Goal: Task Accomplishment & Management: Use online tool/utility

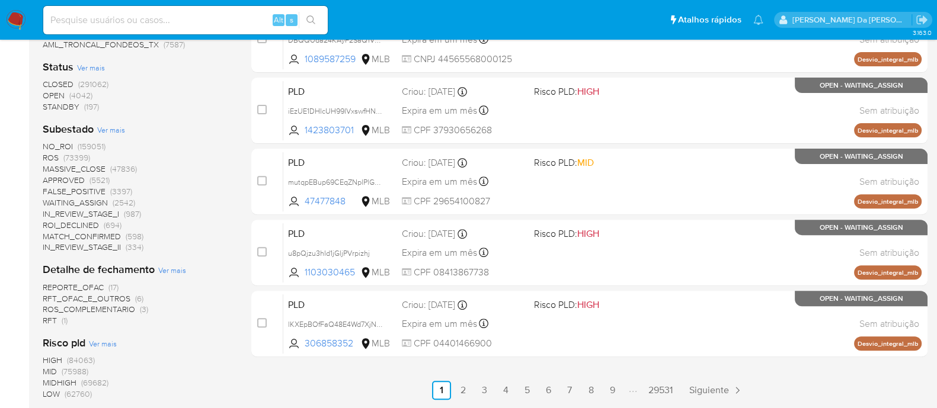
scroll to position [363, 0]
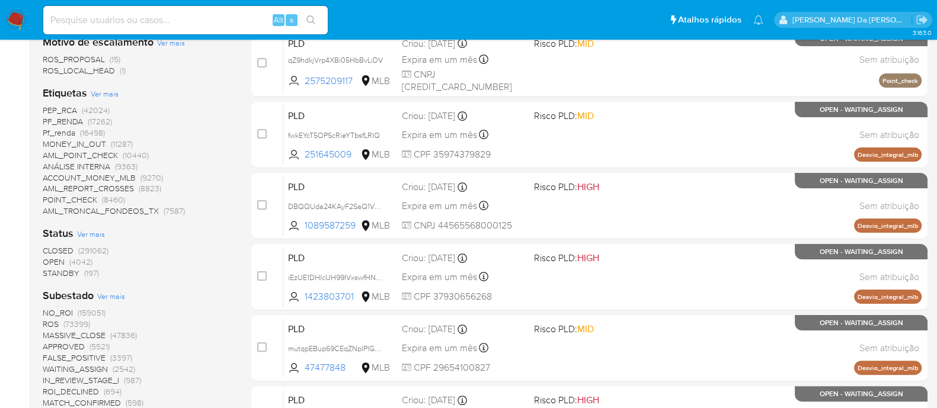
click at [81, 258] on span "(4042)" at bounding box center [80, 262] width 23 height 12
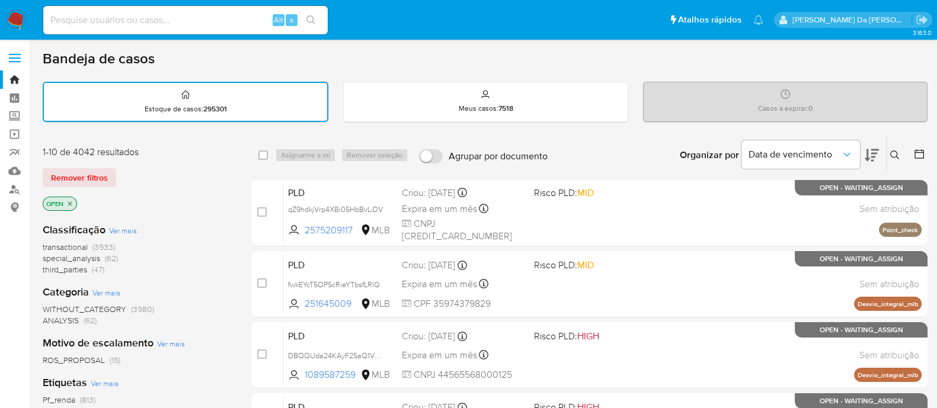
click at [72, 204] on icon "close-filter" at bounding box center [69, 203] width 7 height 7
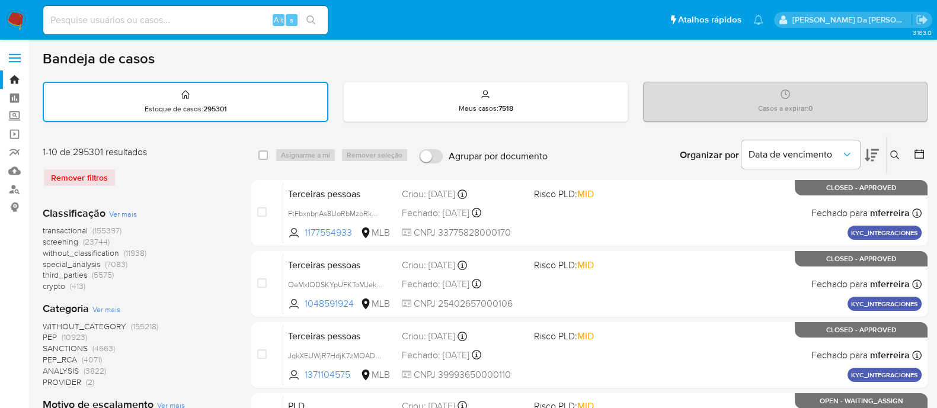
click at [9, 18] on img at bounding box center [16, 20] width 20 height 20
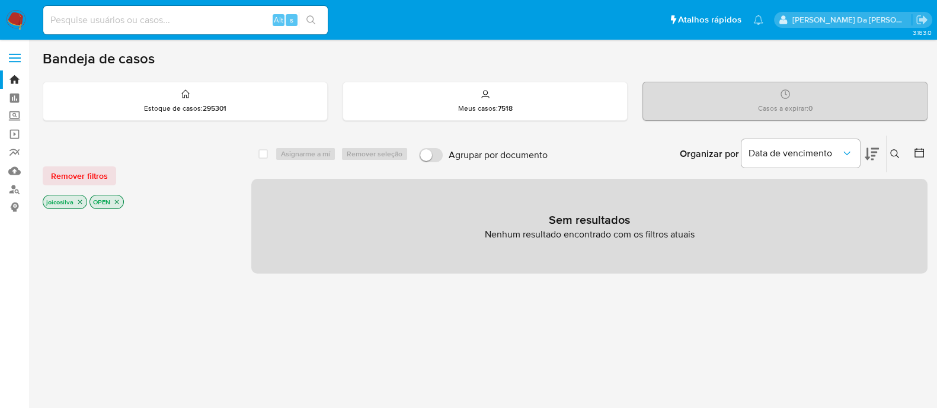
click at [81, 202] on icon "close-filter" at bounding box center [79, 201] width 7 height 7
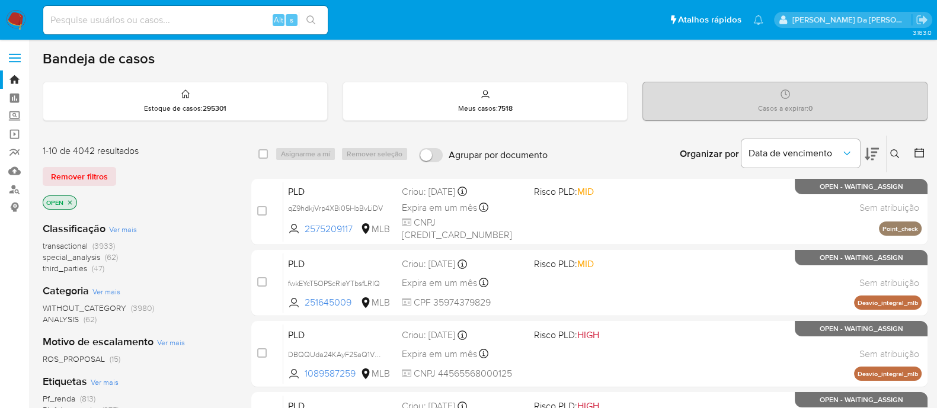
click at [69, 203] on icon "close-filter" at bounding box center [70, 202] width 4 height 4
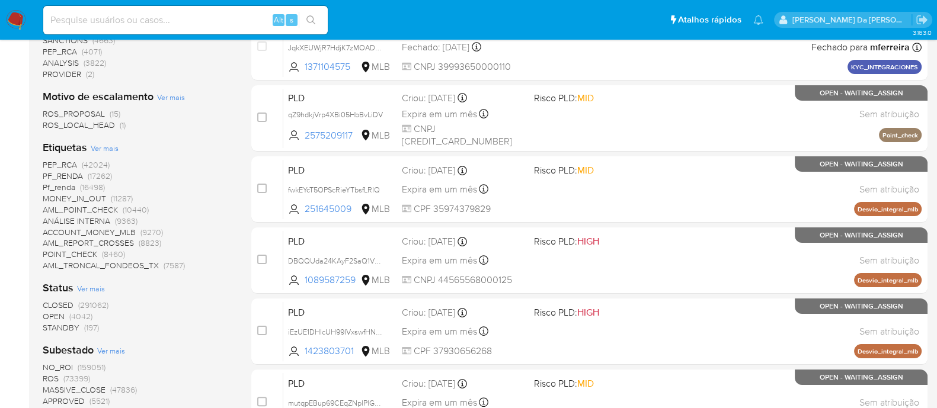
scroll to position [370, 0]
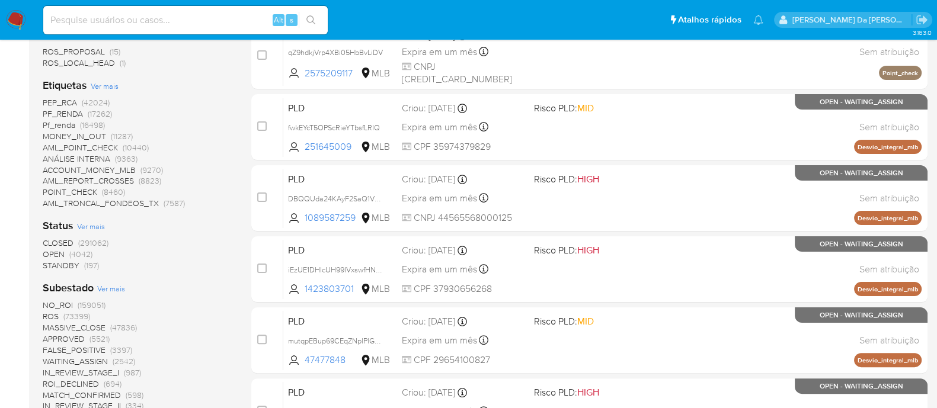
click at [60, 256] on span "OPEN" at bounding box center [54, 254] width 22 height 12
